Goal: Find specific page/section: Find specific page/section

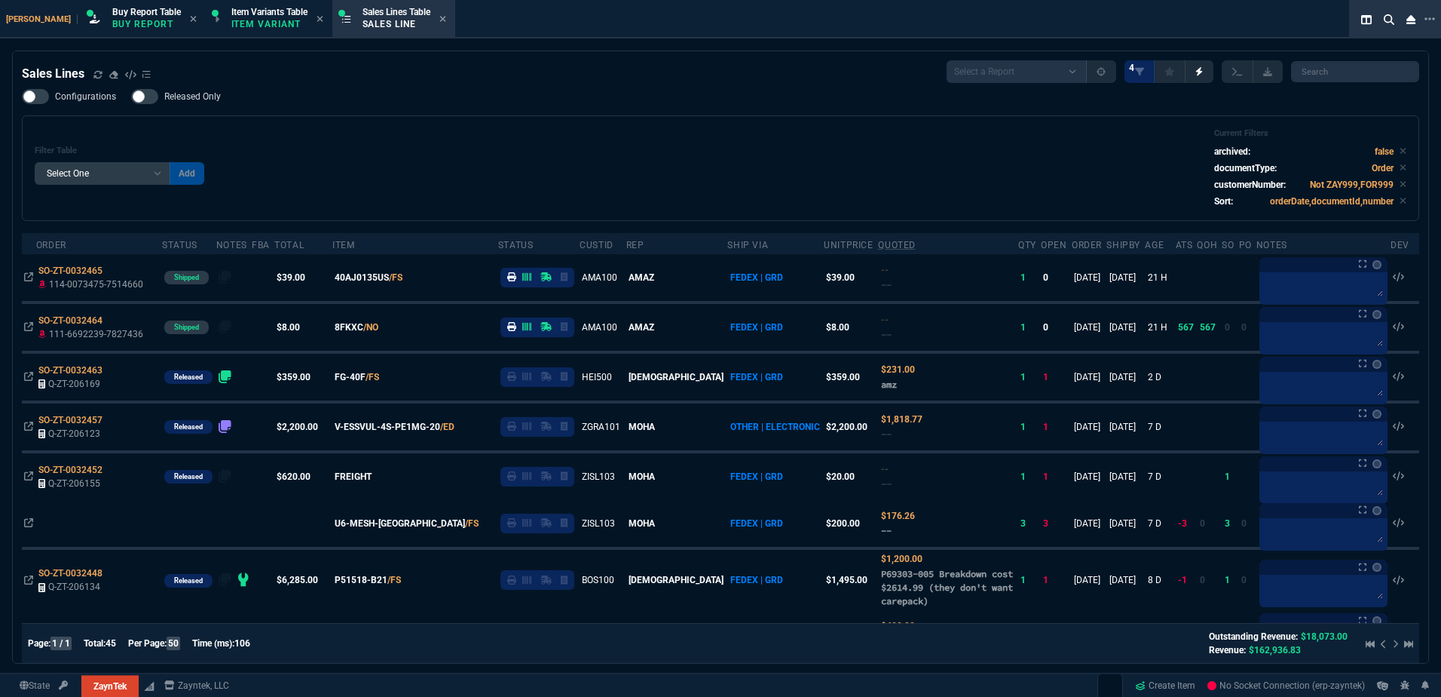
select select "1: BROV"
select select
click at [726, 5] on div "Zayntek Buy Report Table Buy Report Item Variants Table Item Variant Sales Line…" at bounding box center [690, 19] width 1381 height 38
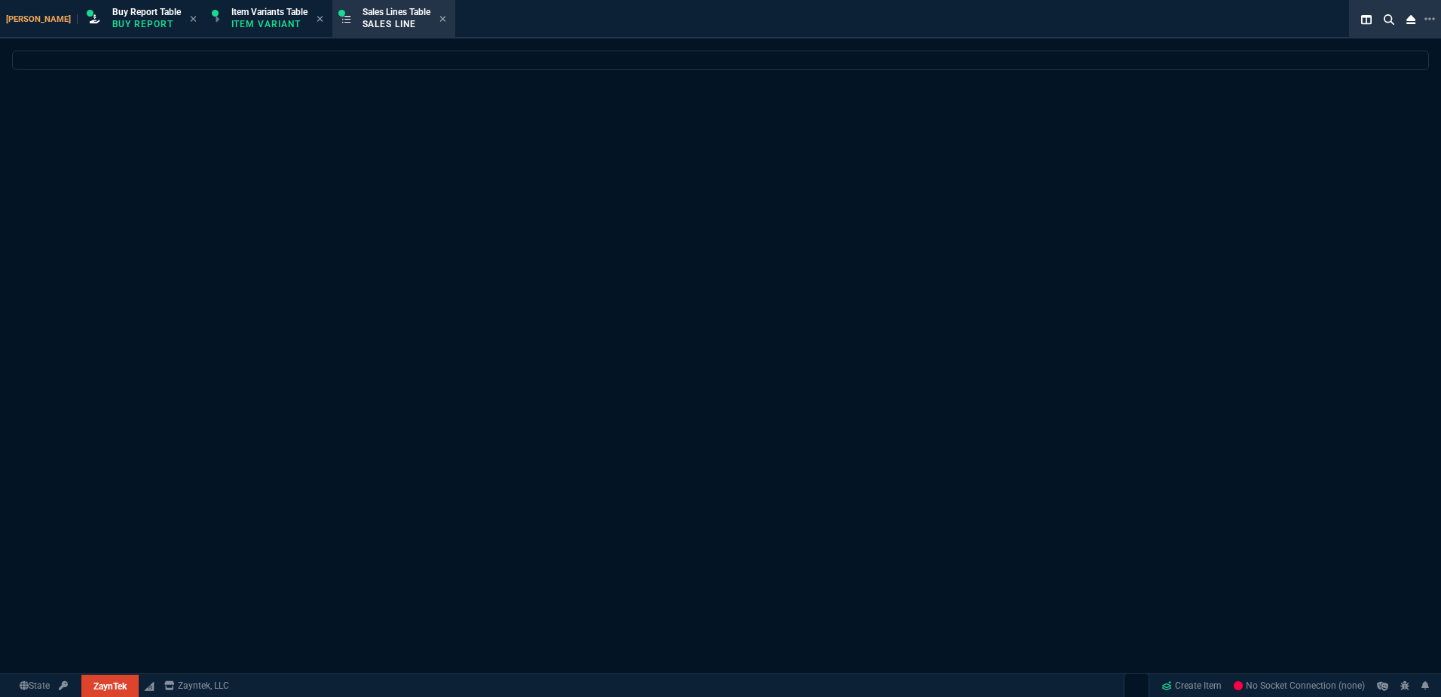
select select "1: BROV"
select select
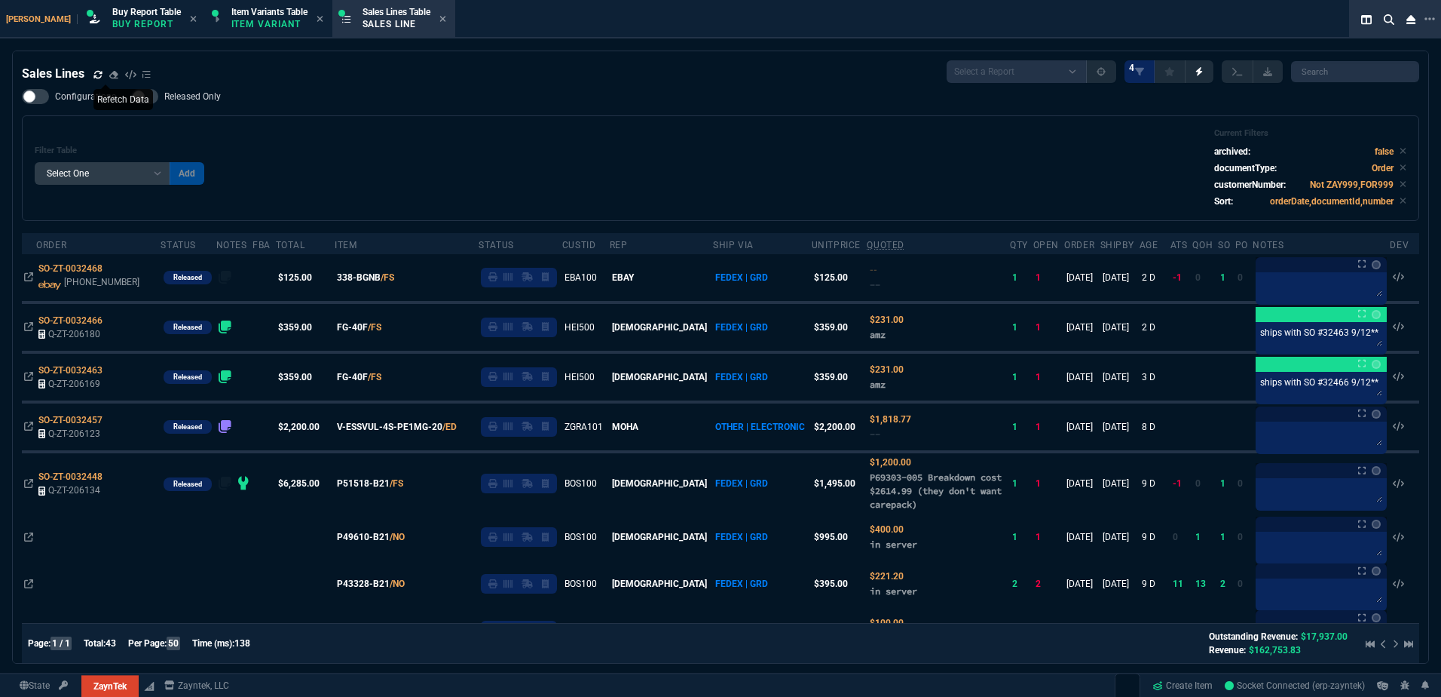
click at [96, 77] on icon at bounding box center [97, 74] width 9 height 9
